Goal: Information Seeking & Learning: Learn about a topic

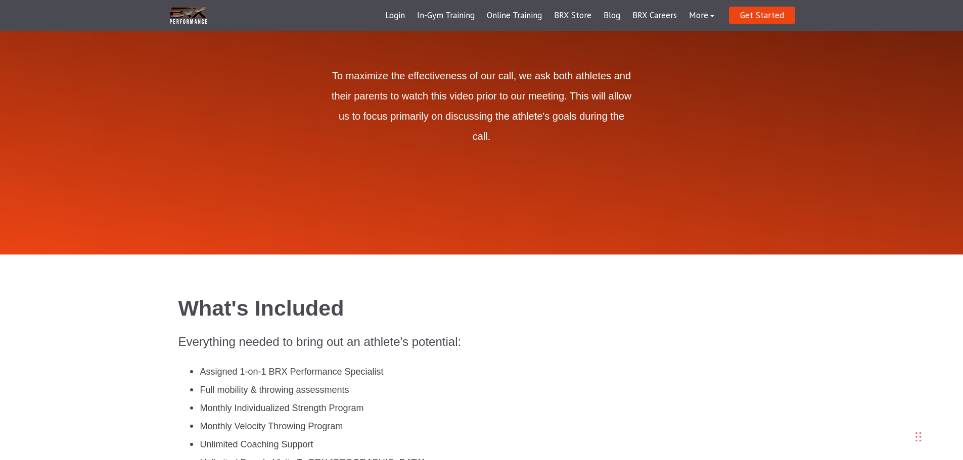
scroll to position [354, 0]
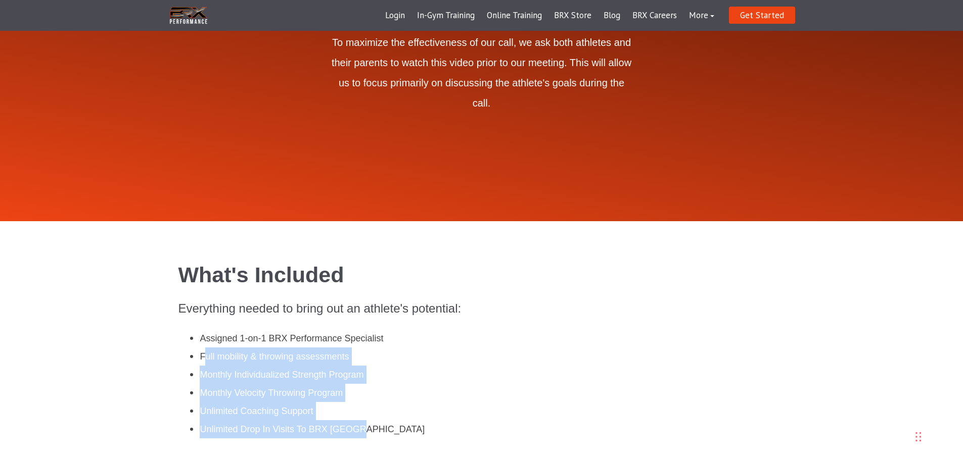
drag, startPoint x: 206, startPoint y: 325, endPoint x: 357, endPoint y: 397, distance: 167.3
click at [357, 397] on ul "Assigned 1-on-1 BRX Performance Specialist Full mobility & throwing assessments…" at bounding box center [488, 384] width 594 height 109
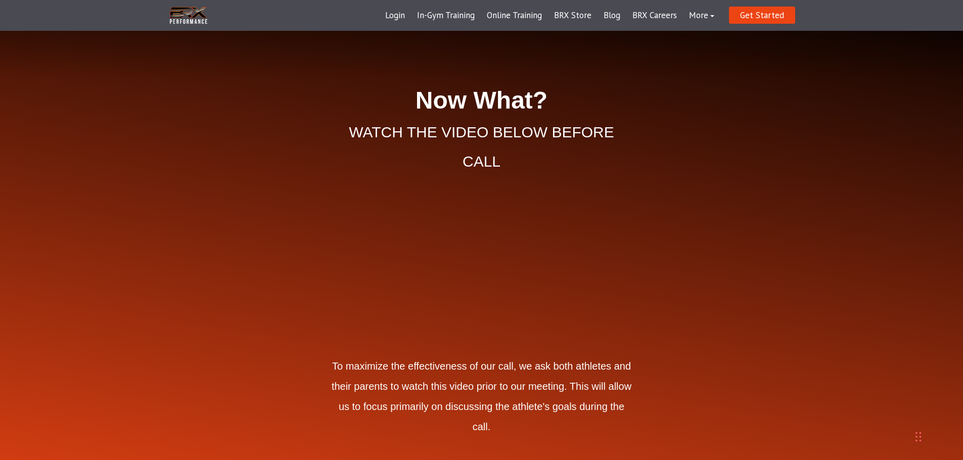
scroll to position [24, 0]
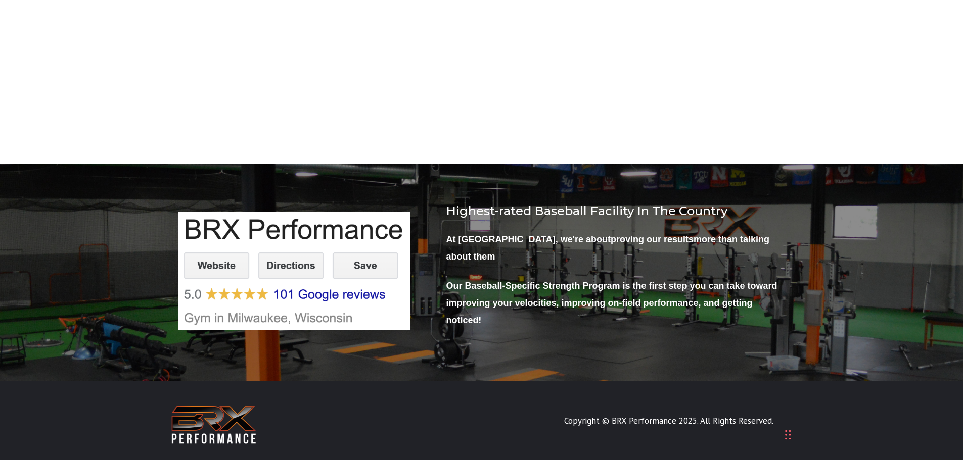
scroll to position [4373, 0]
